Goal: Transaction & Acquisition: Register for event/course

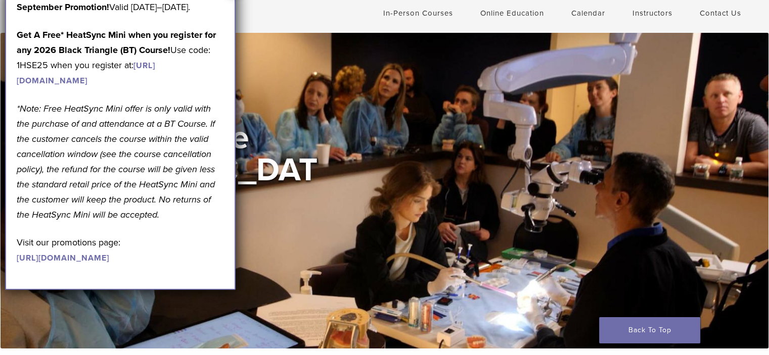
scroll to position [51, 0]
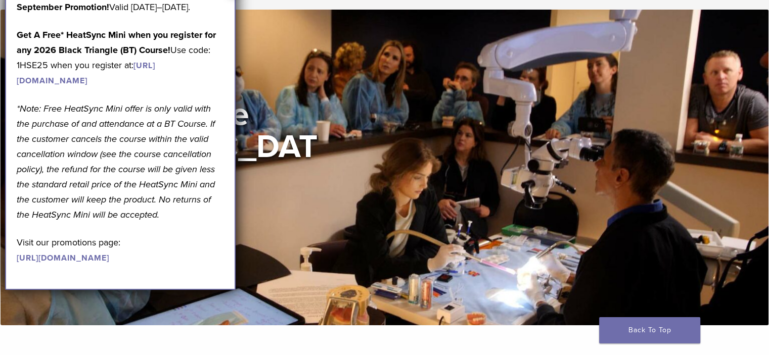
click at [281, 211] on div "View Courses" at bounding box center [172, 224] width 303 height 26
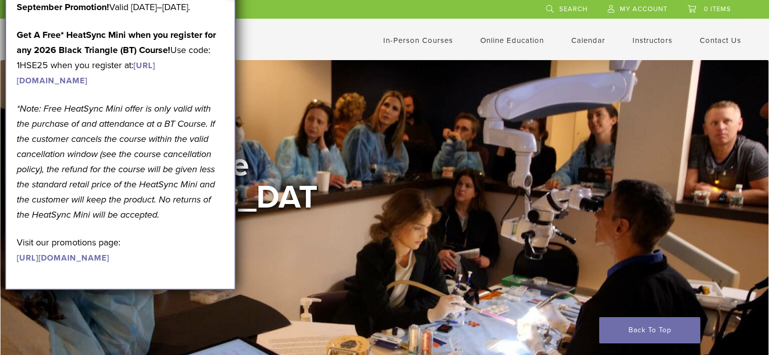
click at [125, 152] on em "*Note: Free HeatSync Mini offer is only valid with the purchase of and attendan…" at bounding box center [116, 161] width 198 height 117
click at [418, 34] on li "In-Person Courses" at bounding box center [418, 40] width 70 height 12
click at [418, 41] on link "In-Person Courses" at bounding box center [418, 40] width 70 height 9
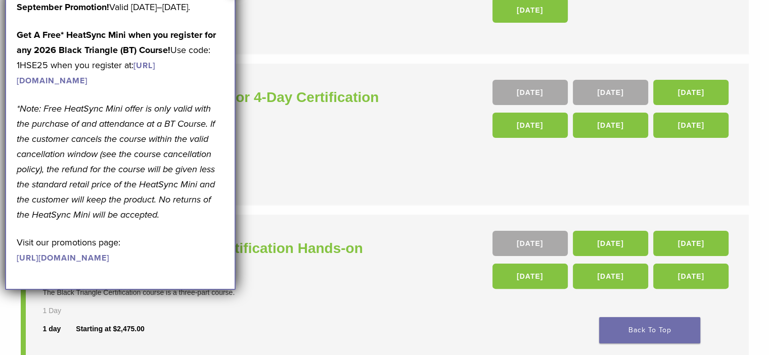
scroll to position [202, 0]
click at [432, 259] on li "In Person Black Triangle Certification Hands-on Course The Black Triangle Certi…" at bounding box center [385, 285] width 728 height 142
click at [132, 86] on link "https://www.bioclearmatrix.com/events/6-in-person-black-triangle-certification-…" at bounding box center [86, 73] width 138 height 25
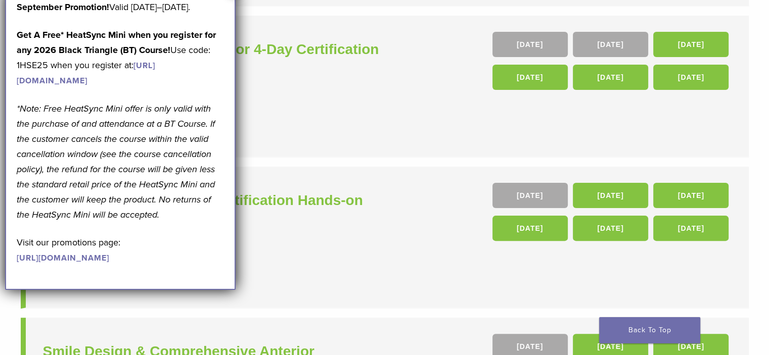
scroll to position [253, 0]
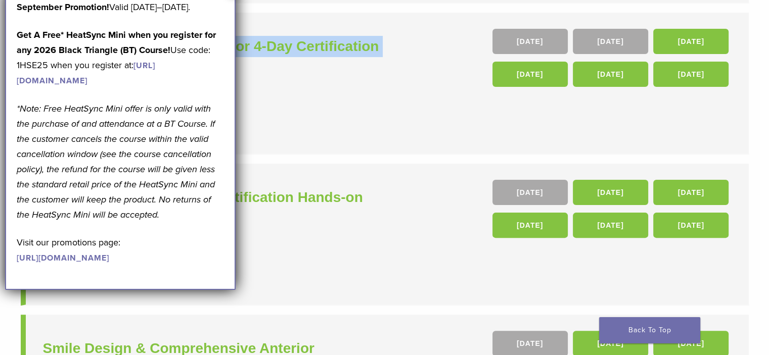
drag, startPoint x: 249, startPoint y: 133, endPoint x: 0, endPoint y: 34, distance: 267.7
click at [0, 34] on div "**********" at bounding box center [384, 157] width 769 height 701
click at [421, 152] on li "Core Anterior & Core Posterior 4-Day Certification Course 4-Day Core Anterior &…" at bounding box center [385, 84] width 728 height 142
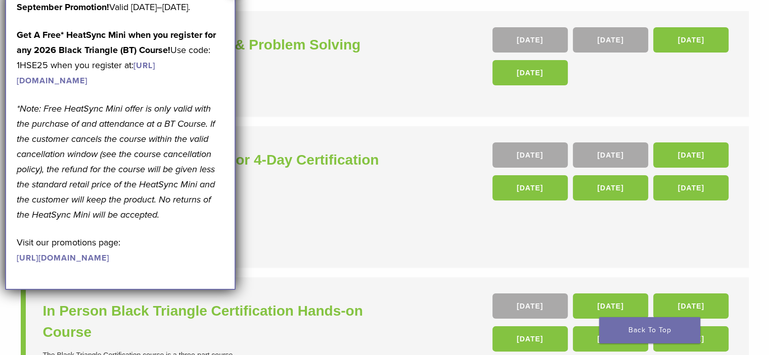
scroll to position [0, 0]
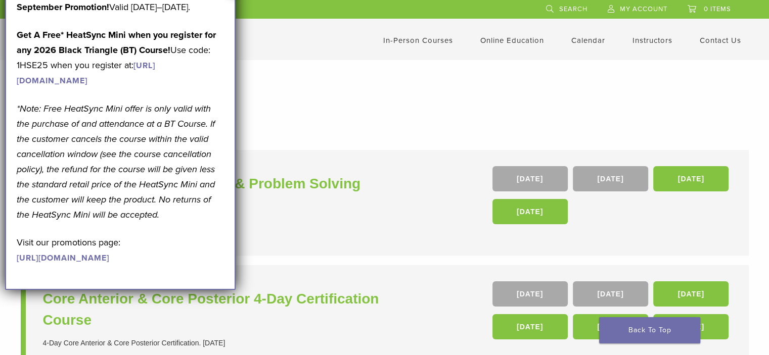
click at [99, 86] on link "https://www.bioclearmatrix.com/events/6-in-person-black-triangle-certification-…" at bounding box center [86, 73] width 138 height 25
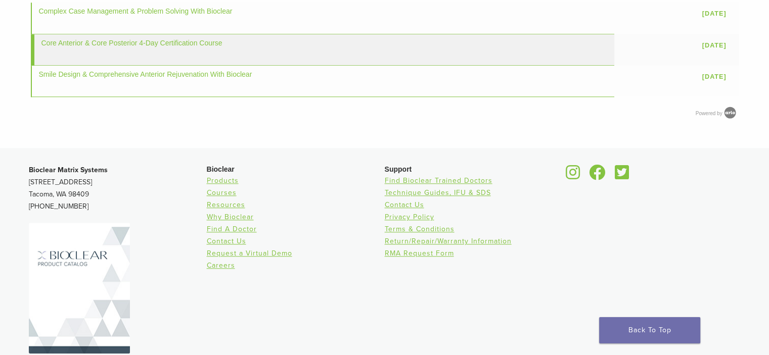
scroll to position [926, 0]
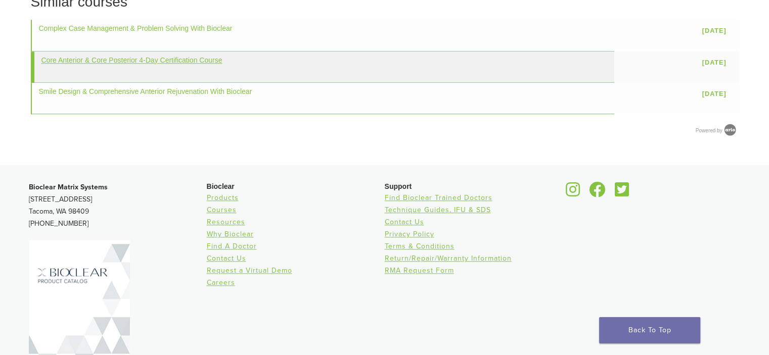
click at [207, 61] on link "Core Anterior & Core Posterior 4-Day Certification Course" at bounding box center [131, 60] width 181 height 8
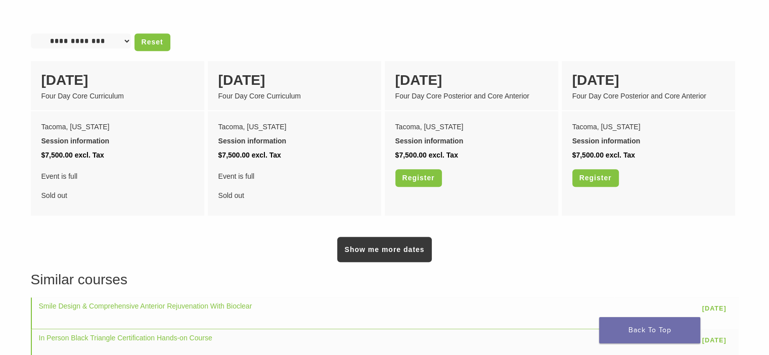
scroll to position [859, 0]
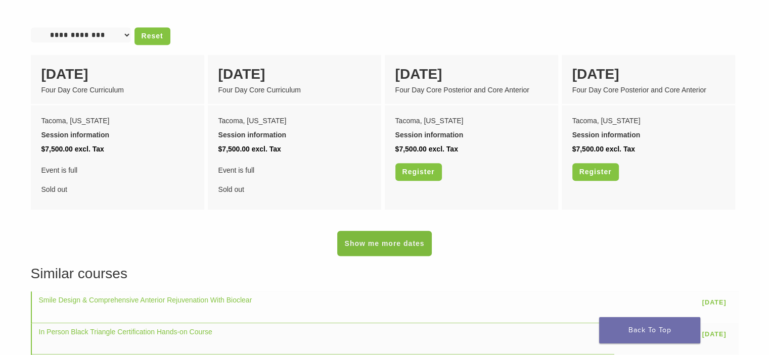
click at [387, 231] on link "Show me more dates" at bounding box center [384, 243] width 94 height 25
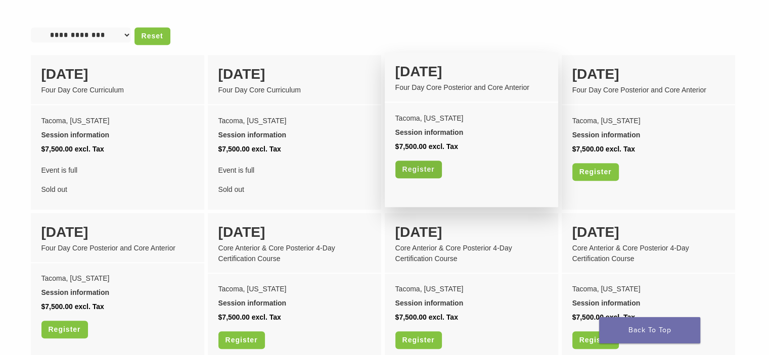
click at [429, 165] on link "Register" at bounding box center [418, 170] width 47 height 18
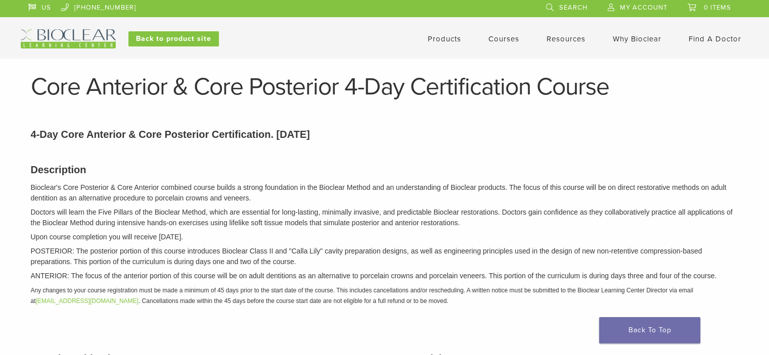
scroll to position [0, 0]
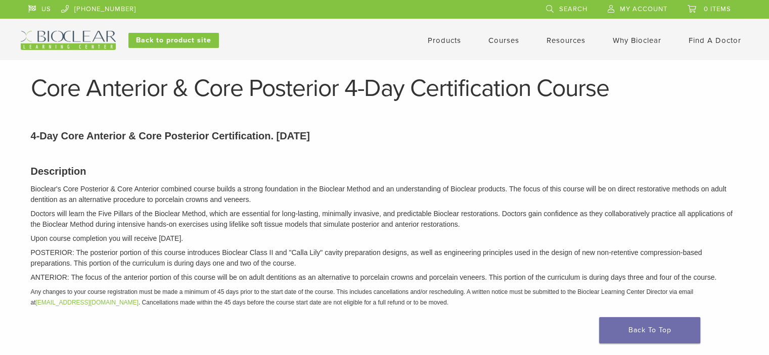
click at [511, 40] on link "Courses" at bounding box center [503, 40] width 31 height 9
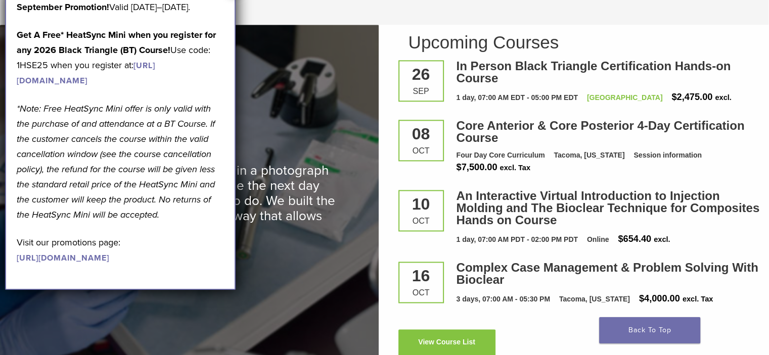
scroll to position [1365, 0]
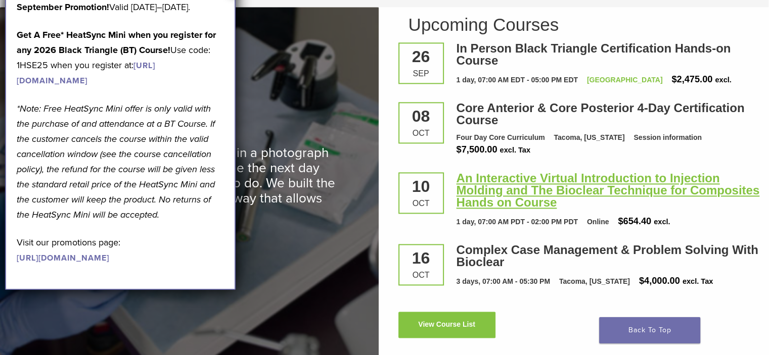
click at [523, 202] on link "An Interactive Virtual Introduction to Injection Molding and The Bioclear Techn…" at bounding box center [607, 190] width 303 height 38
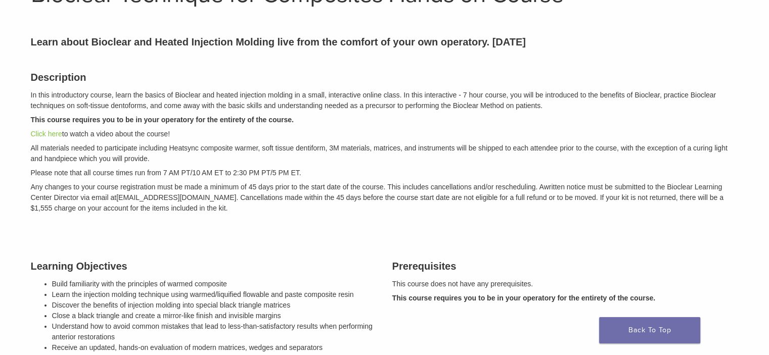
scroll to position [101, 0]
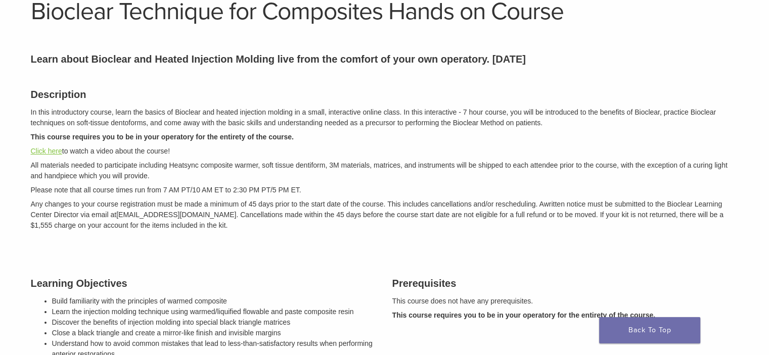
click at [49, 150] on link "Click here" at bounding box center [46, 151] width 31 height 8
